Goal: Task Accomplishment & Management: Use online tool/utility

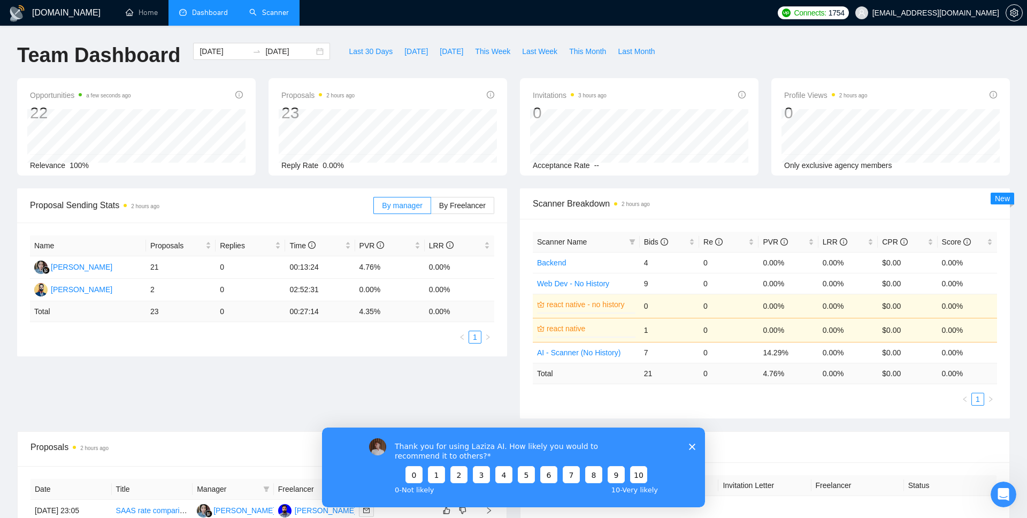
click at [281, 11] on link "Scanner" at bounding box center [269, 12] width 40 height 9
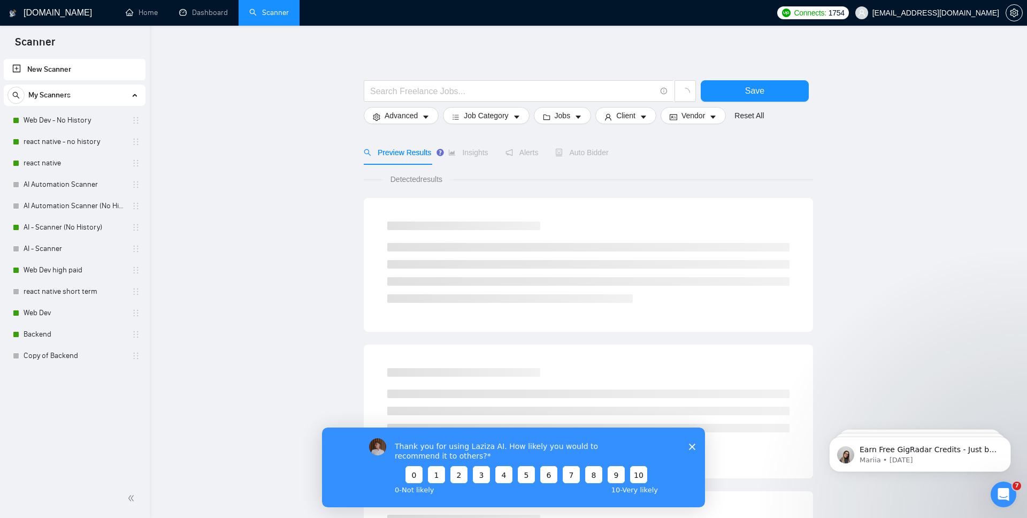
click at [698, 447] on div "Thank you for using Laziza AI. How likely you would to recommend it to others? …" at bounding box center [513, 467] width 383 height 80
click at [692, 447] on icon "Close survey" at bounding box center [692, 446] width 6 height 6
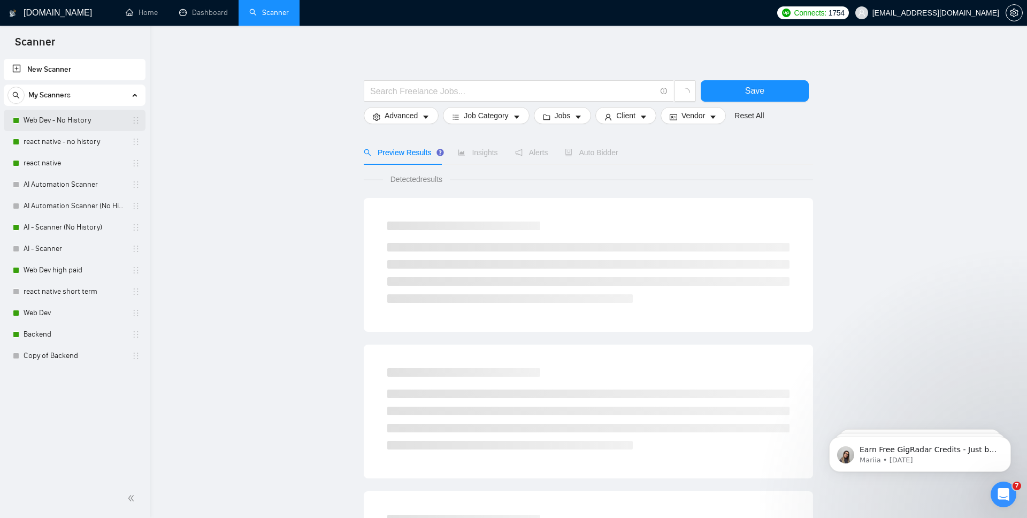
click at [72, 118] on link "Web Dev - No History" at bounding box center [75, 120] width 102 height 21
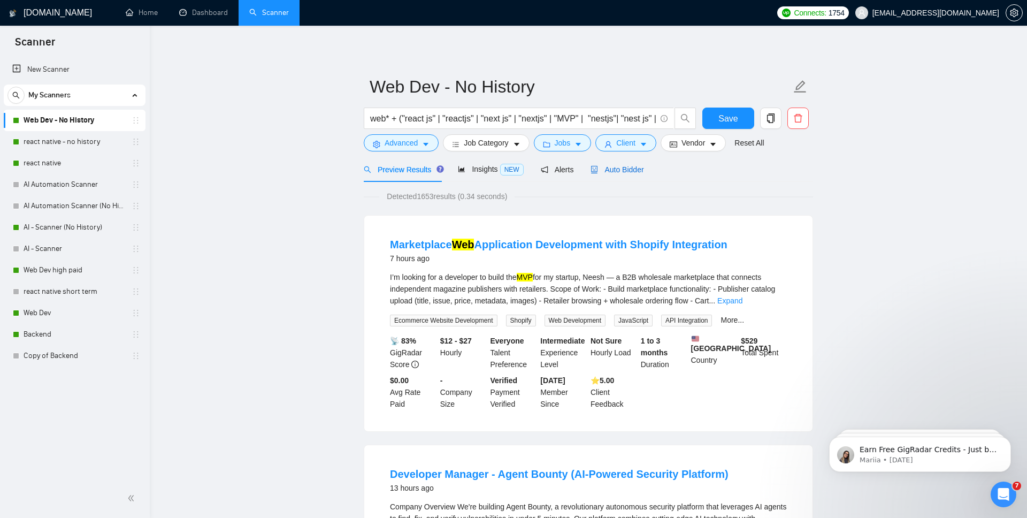
click at [628, 168] on span "Auto Bidder" at bounding box center [616, 169] width 53 height 9
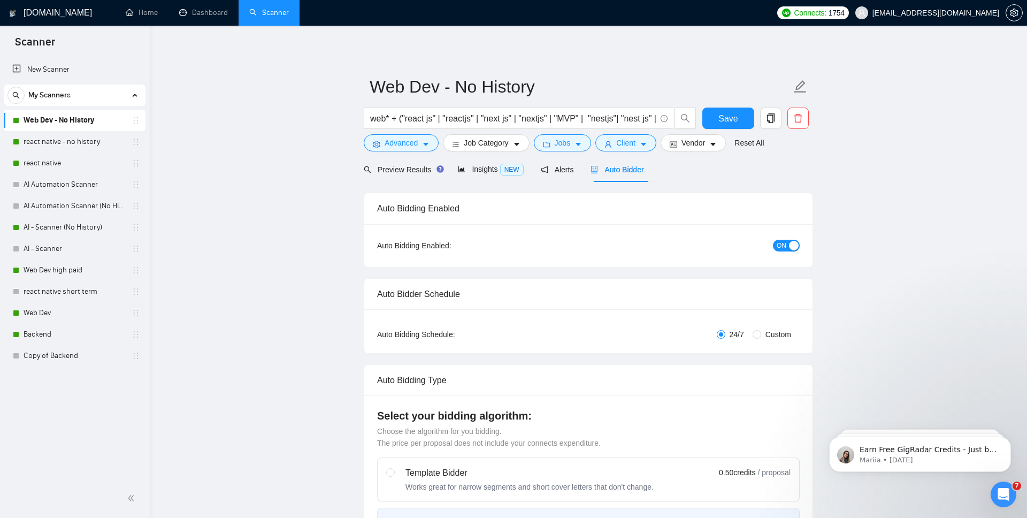
click at [793, 248] on div "button" at bounding box center [794, 246] width 10 height 10
click at [740, 124] on button "Save" at bounding box center [728, 117] width 52 height 21
click at [71, 139] on link "react native - no history" at bounding box center [75, 141] width 102 height 21
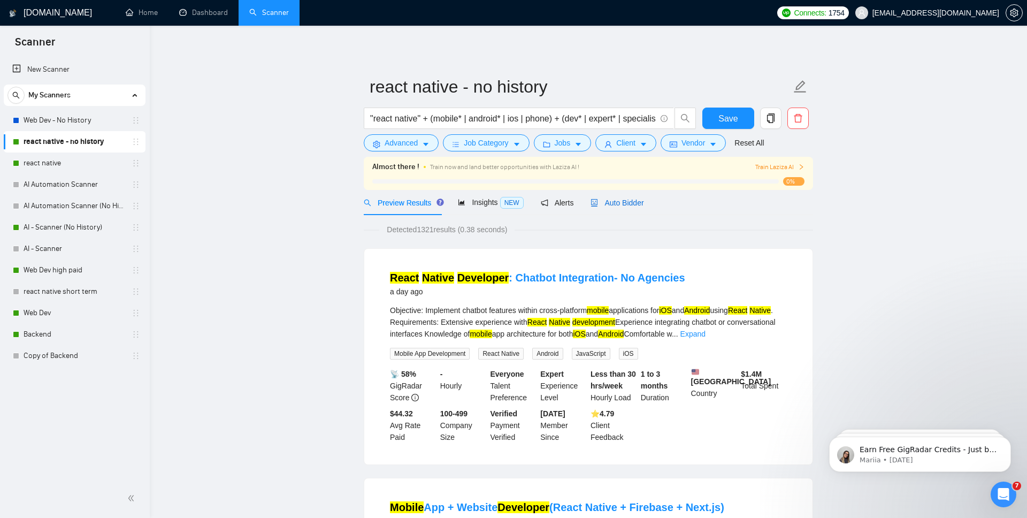
click at [630, 201] on span "Auto Bidder" at bounding box center [616, 202] width 53 height 9
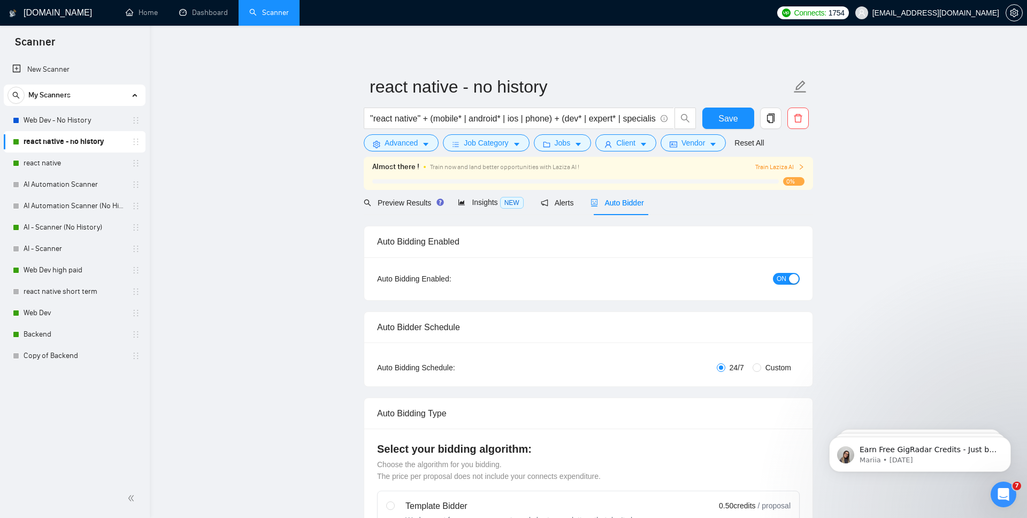
click at [792, 276] on div "button" at bounding box center [794, 279] width 10 height 10
click at [742, 119] on button "Save" at bounding box center [728, 117] width 52 height 21
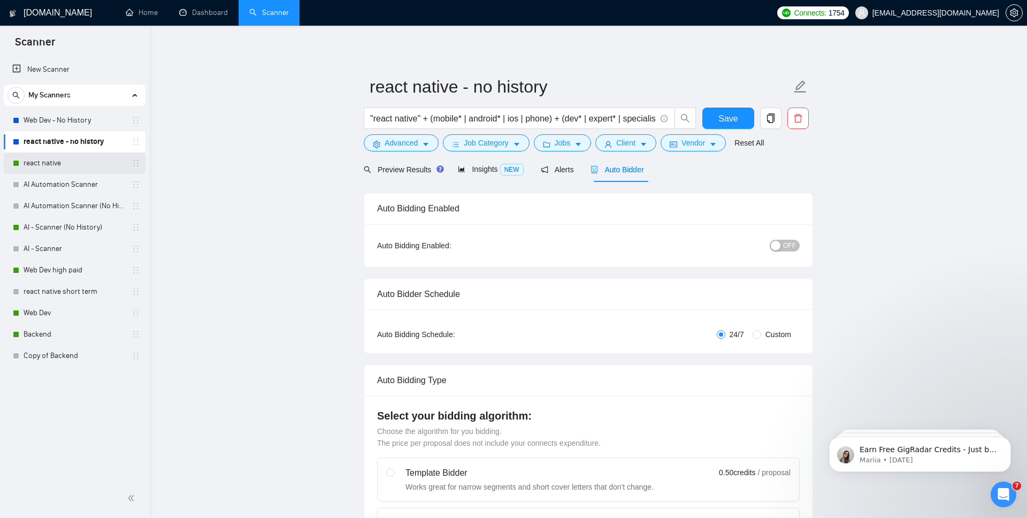
click at [79, 157] on link "react native" at bounding box center [75, 162] width 102 height 21
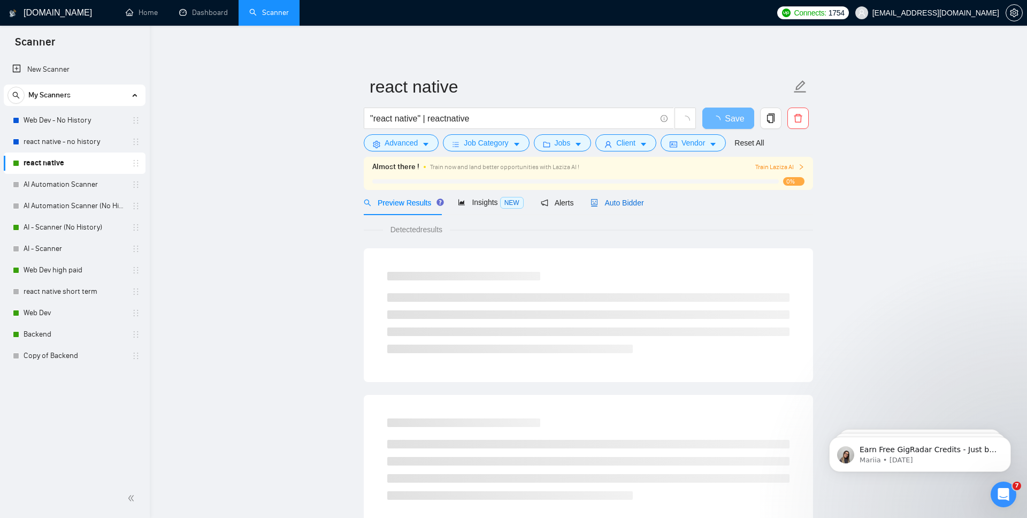
click at [608, 202] on span "Auto Bidder" at bounding box center [616, 202] width 53 height 9
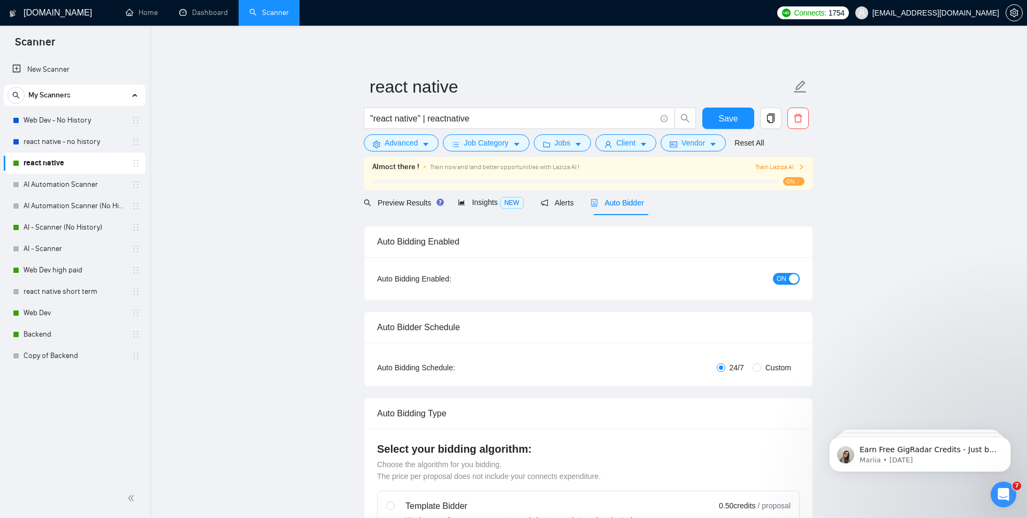
click at [794, 281] on div "button" at bounding box center [794, 279] width 10 height 10
click at [719, 113] on span "Save" at bounding box center [727, 118] width 19 height 13
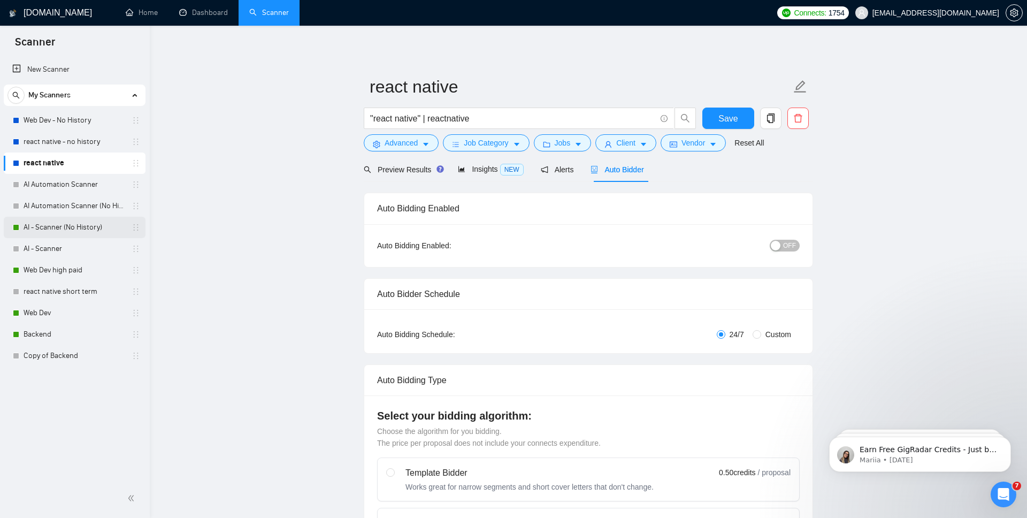
click at [39, 221] on link "AI - Scanner (No History)" at bounding box center [75, 227] width 102 height 21
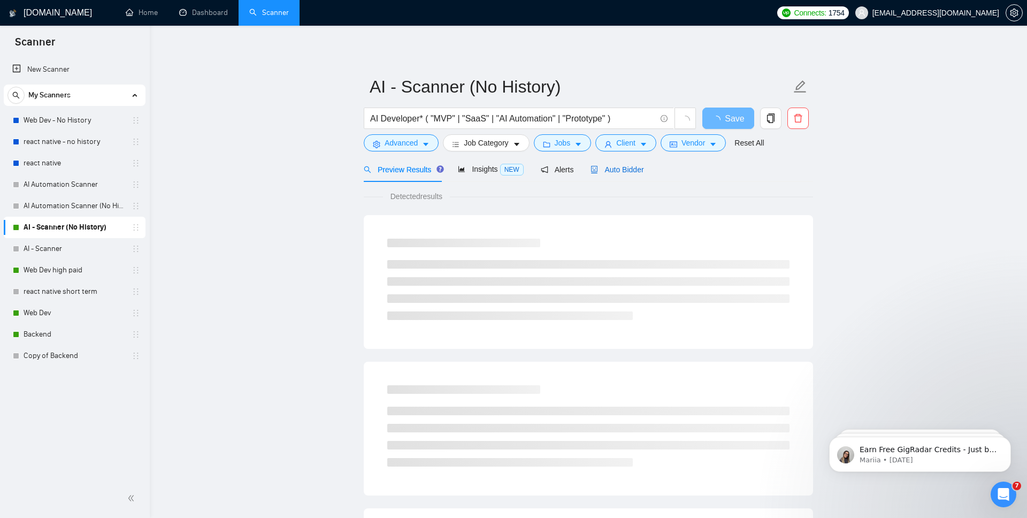
click at [637, 167] on span "Auto Bidder" at bounding box center [616, 169] width 53 height 9
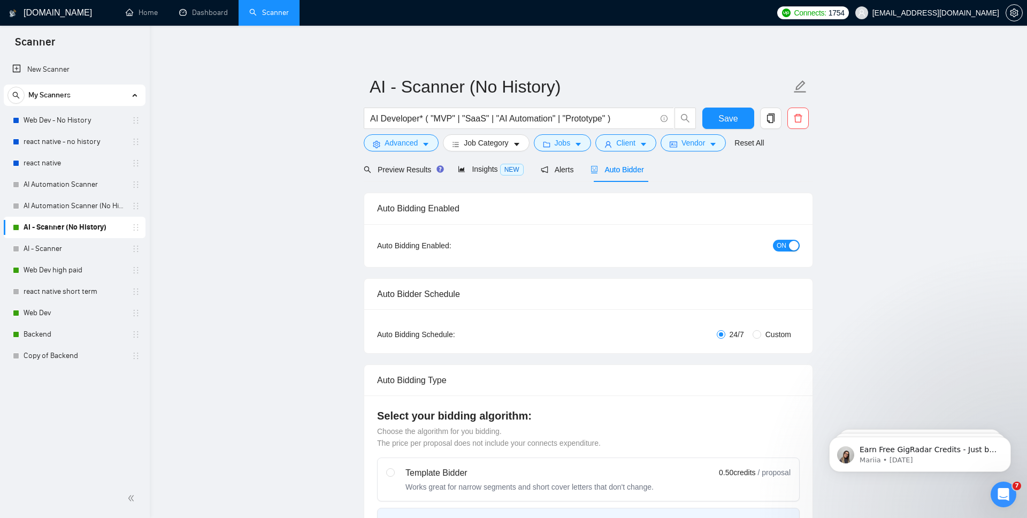
click at [791, 246] on div "button" at bounding box center [794, 246] width 10 height 10
click at [718, 117] on span "Save" at bounding box center [727, 118] width 19 height 13
click at [99, 274] on link "Web Dev high paid" at bounding box center [75, 269] width 102 height 21
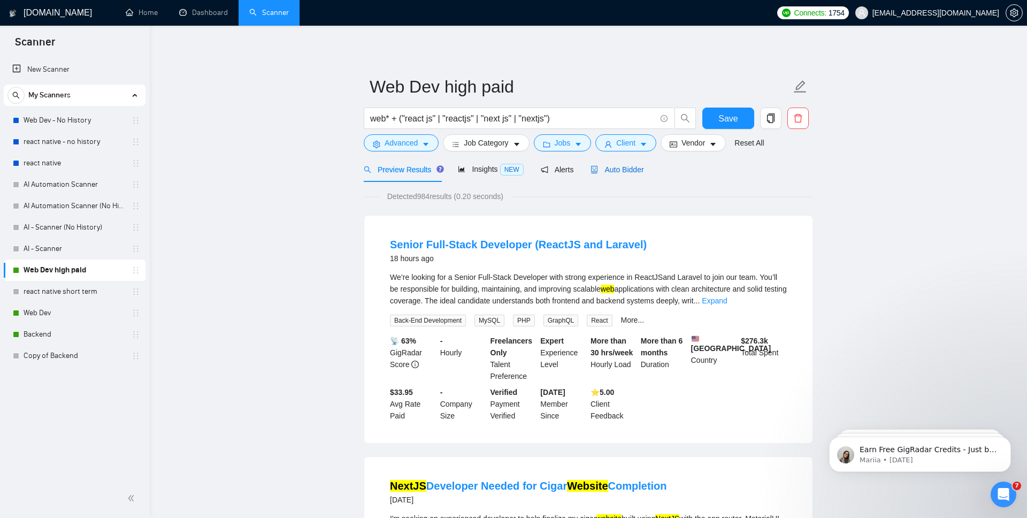
click at [643, 166] on span "Auto Bidder" at bounding box center [616, 169] width 53 height 9
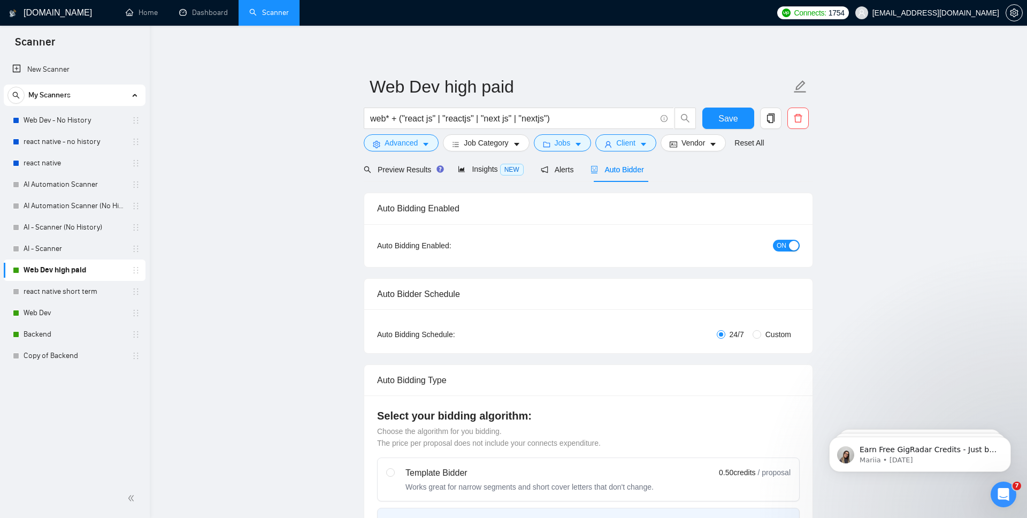
click at [795, 250] on div "button" at bounding box center [794, 246] width 10 height 10
click at [740, 115] on button "Save" at bounding box center [728, 117] width 52 height 21
click at [78, 312] on link "Web Dev" at bounding box center [75, 312] width 102 height 21
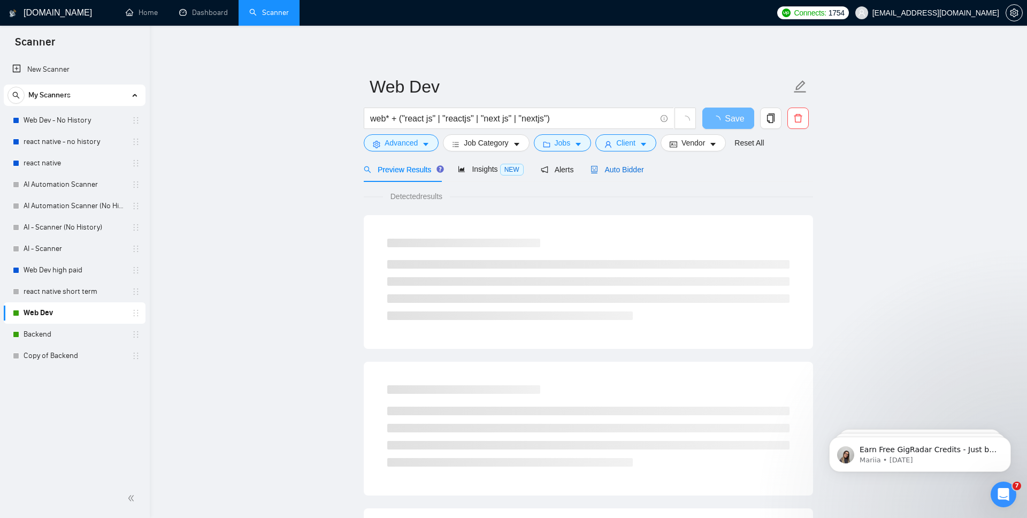
click at [640, 170] on span "Auto Bidder" at bounding box center [616, 169] width 53 height 9
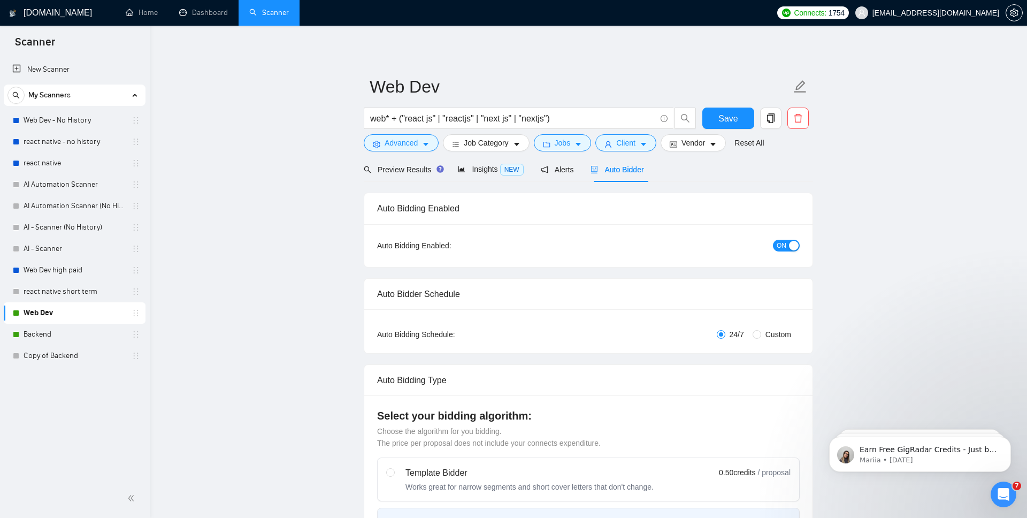
click at [776, 243] on span "ON" at bounding box center [781, 246] width 10 height 12
click at [734, 135] on div "Advanced Job Category Jobs Client Vendor Reset All" at bounding box center [585, 142] width 449 height 17
click at [745, 119] on button "Save" at bounding box center [728, 117] width 52 height 21
click at [88, 340] on link "Backend" at bounding box center [75, 334] width 102 height 21
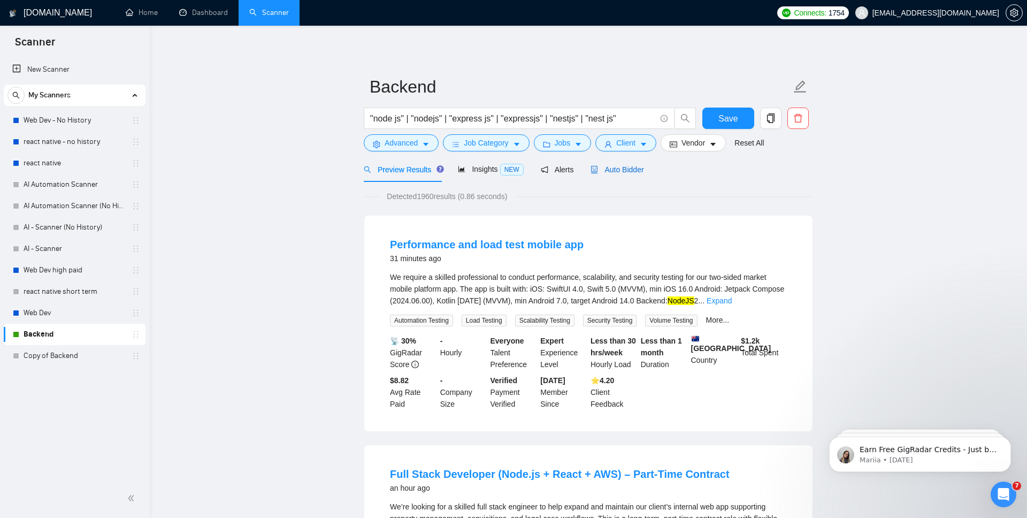
click at [637, 165] on span "Auto Bidder" at bounding box center [616, 169] width 53 height 9
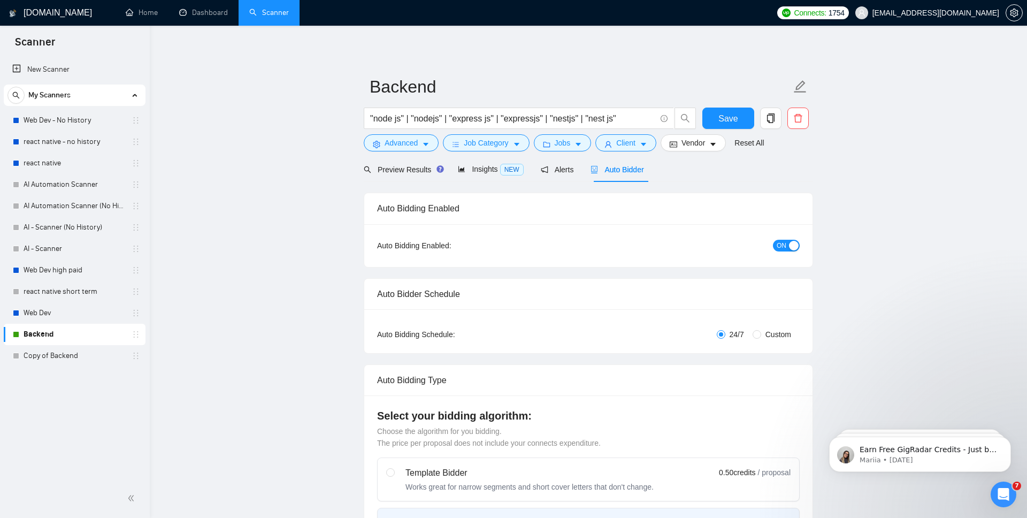
click at [785, 247] on span "ON" at bounding box center [781, 246] width 10 height 12
click at [724, 118] on span "Save" at bounding box center [727, 118] width 19 height 13
